Goal: Information Seeking & Learning: Find specific fact

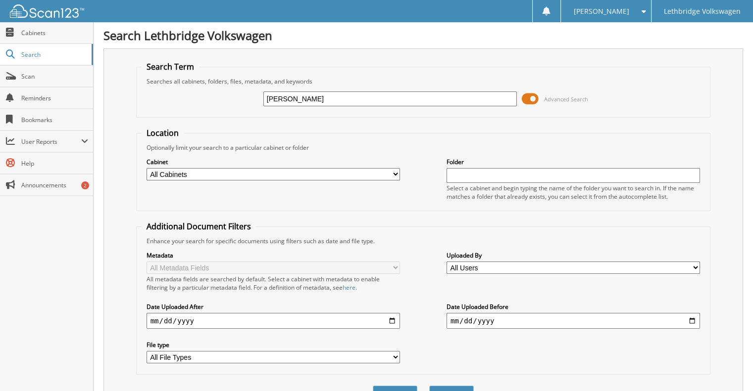
type input "[PERSON_NAME]"
click at [429, 386] on button "Search" at bounding box center [451, 395] width 45 height 18
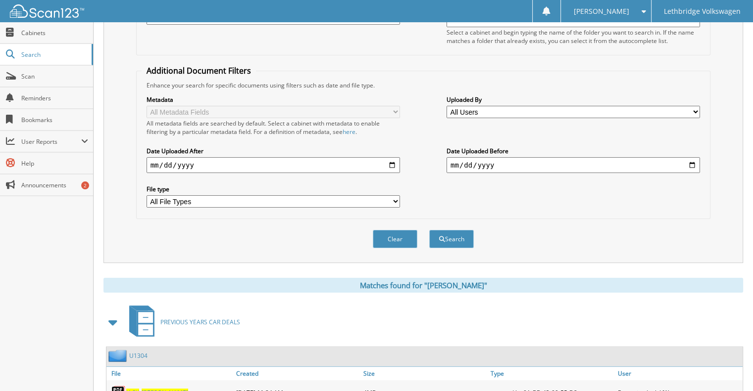
scroll to position [190, 0]
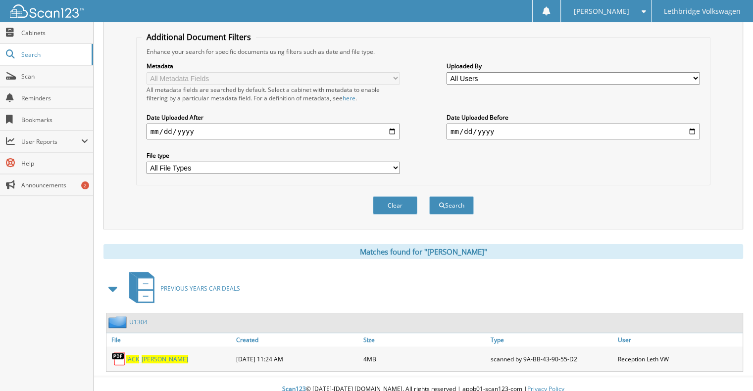
click at [146, 355] on span "[PERSON_NAME]" at bounding box center [165, 359] width 47 height 8
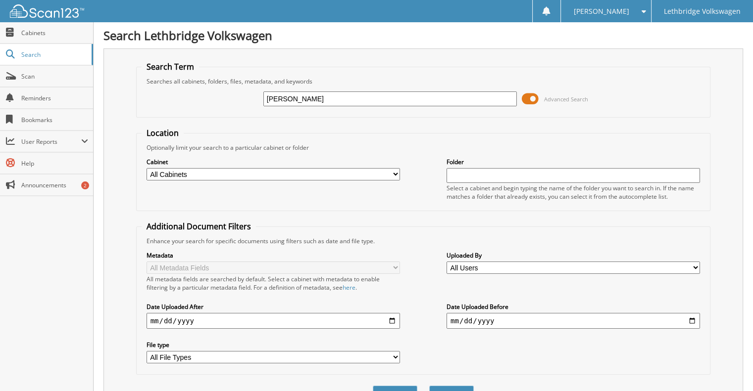
type input "[PERSON_NAME]"
click at [429, 386] on button "Search" at bounding box center [451, 395] width 45 height 18
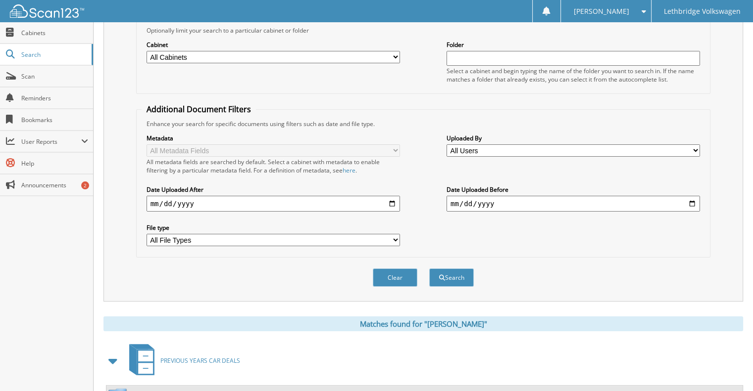
scroll to position [190, 0]
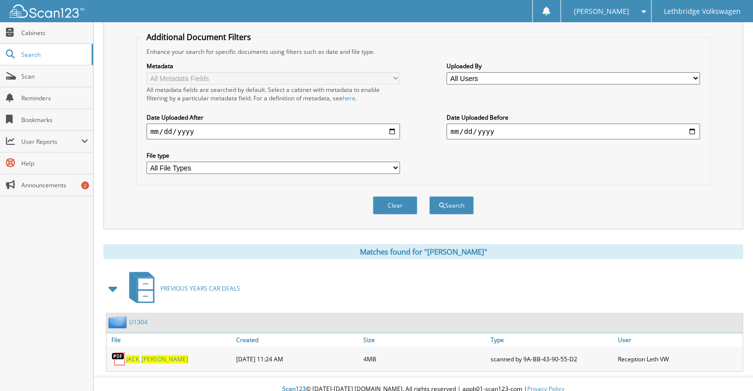
click at [143, 355] on span "[PERSON_NAME]" at bounding box center [165, 359] width 47 height 8
